Goal: Task Accomplishment & Management: Use online tool/utility

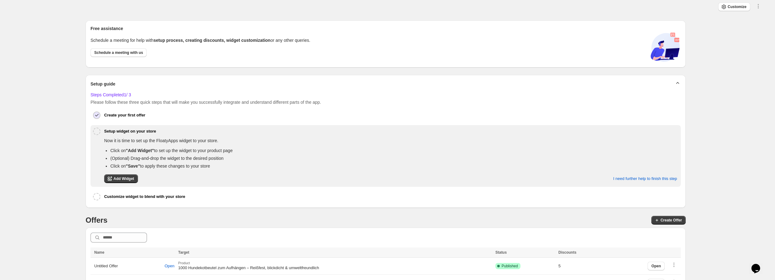
scroll to position [18, 0]
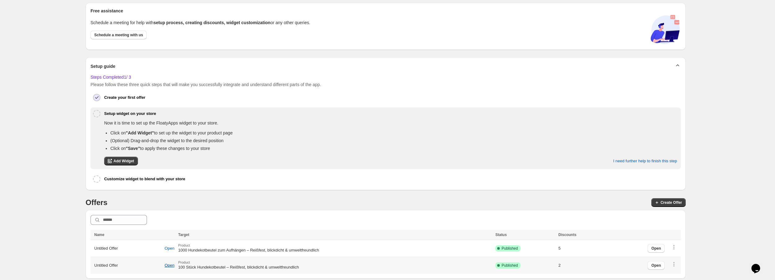
click at [175, 264] on span "Open" at bounding box center [170, 265] width 10 height 5
